Goal: Find specific page/section: Find specific page/section

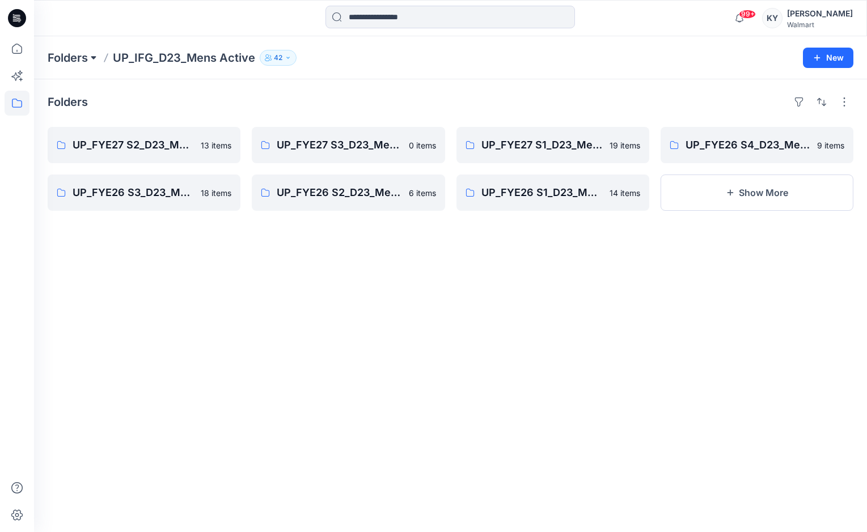
click at [91, 60] on button at bounding box center [93, 58] width 11 height 16
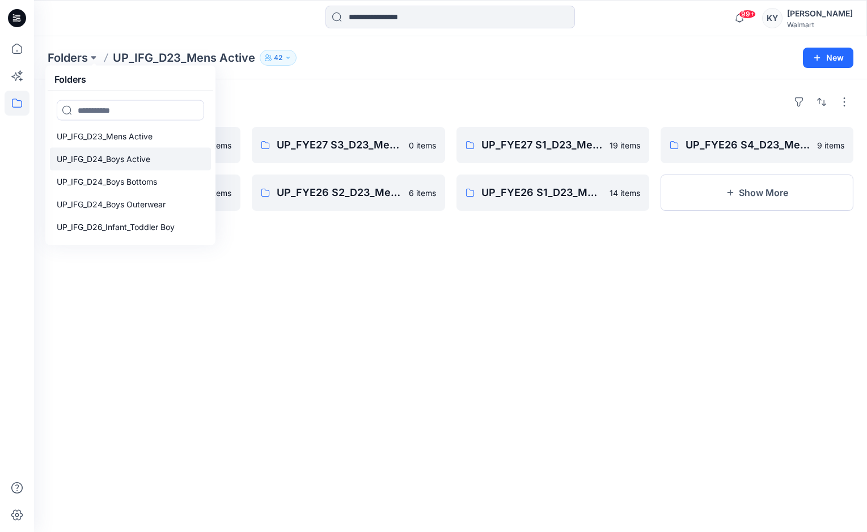
scroll to position [116, 0]
click at [124, 159] on p "UP_IFG_D24_Boys Active" at bounding box center [104, 159] width 94 height 14
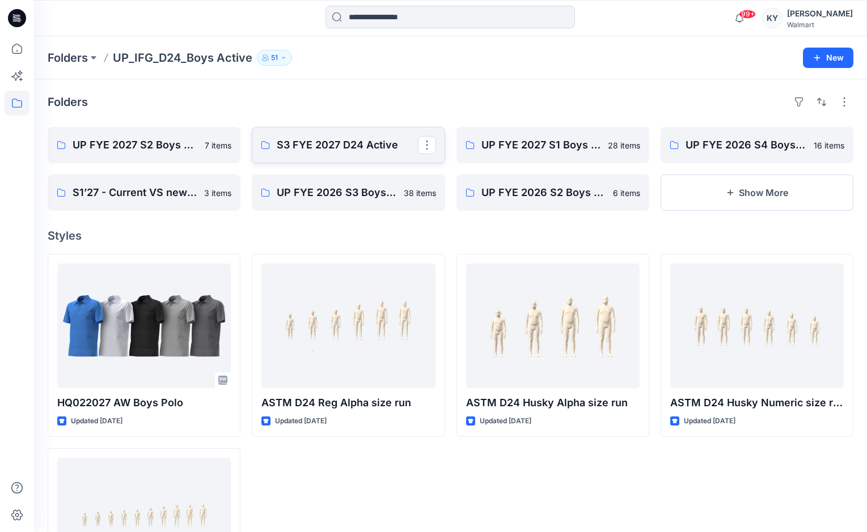
drag, startPoint x: 345, startPoint y: 151, endPoint x: 350, endPoint y: 143, distance: 9.0
click at [350, 143] on p "S3 FYE 2027 D24 Active" at bounding box center [347, 145] width 141 height 16
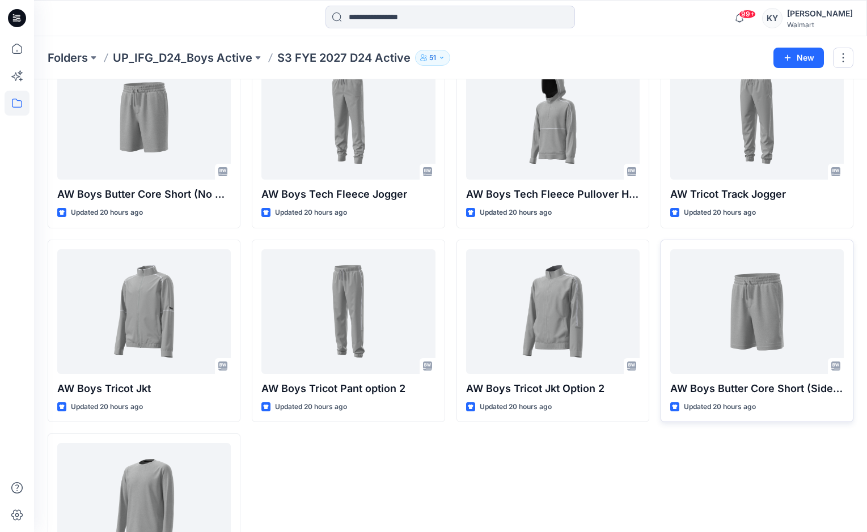
scroll to position [45, 0]
